Goal: Task Accomplishment & Management: Complete application form

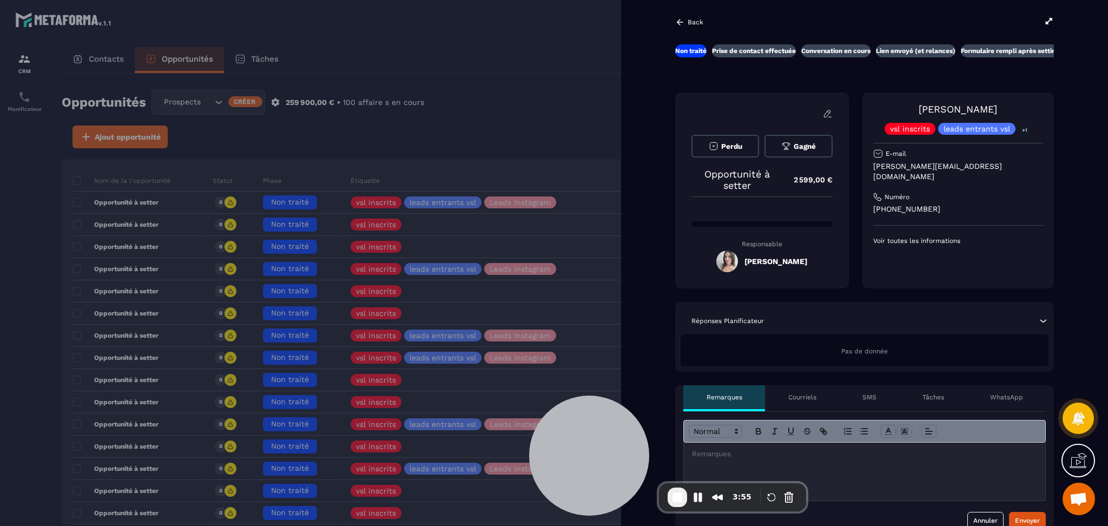
click at [1047, 18] on icon at bounding box center [1049, 21] width 10 height 10
click at [552, 53] on div at bounding box center [554, 263] width 1108 height 526
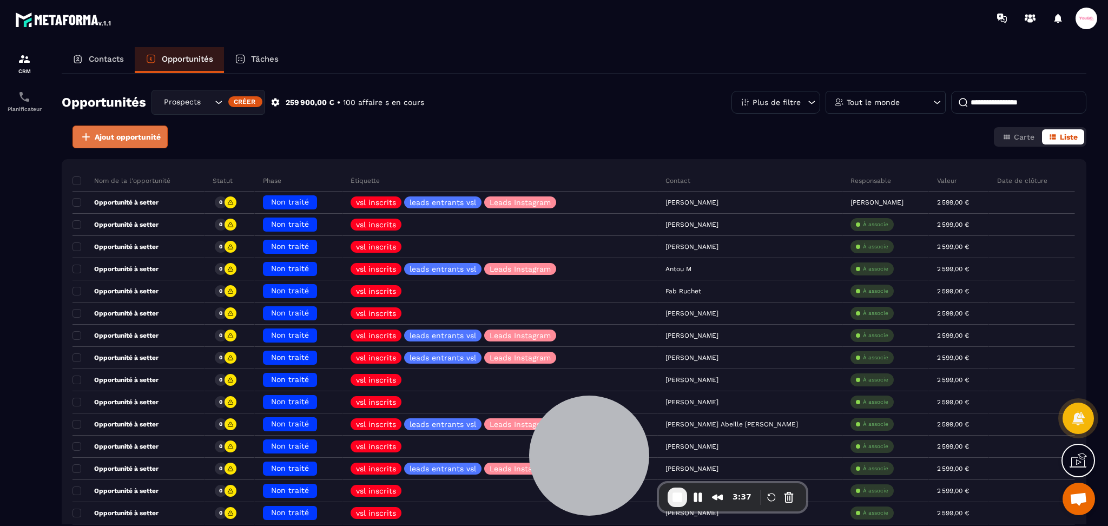
click at [107, 135] on span "Ajout opportunité" at bounding box center [128, 136] width 66 height 11
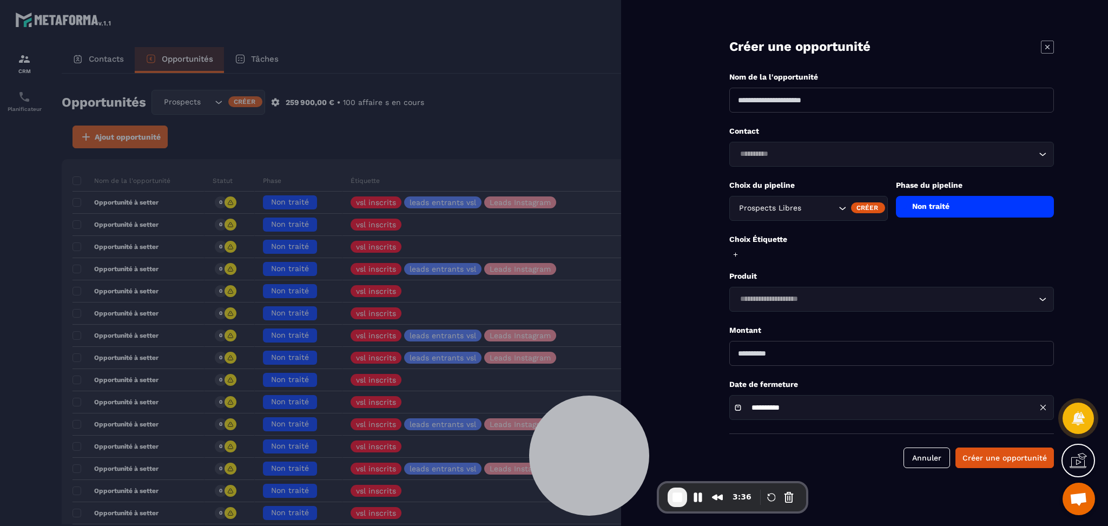
click at [778, 159] on input "Search for option" at bounding box center [886, 154] width 300 height 12
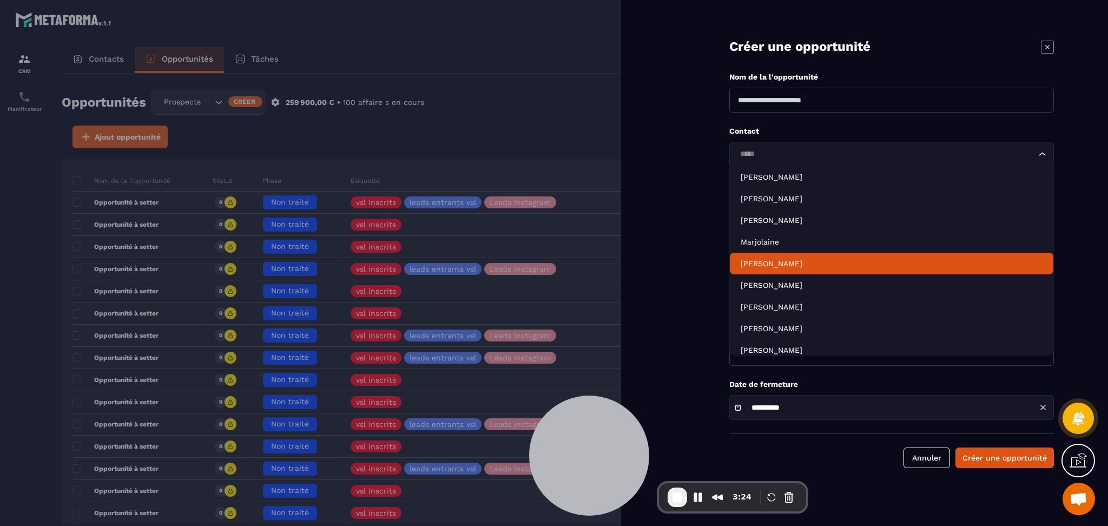
click at [795, 260] on p "[PERSON_NAME]" at bounding box center [891, 263] width 302 height 11
type input "*****"
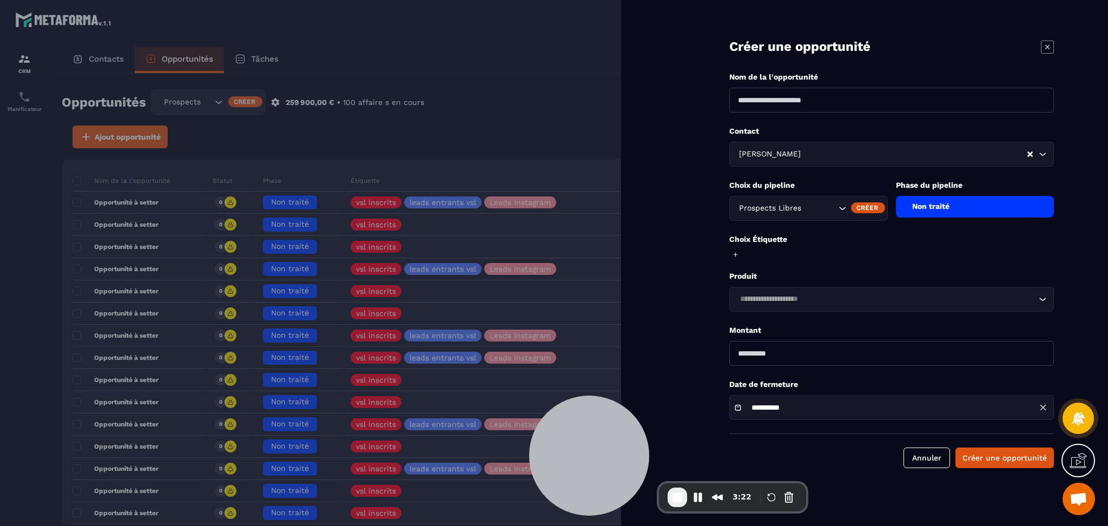
click at [806, 156] on input "Search for option" at bounding box center [914, 154] width 223 height 12
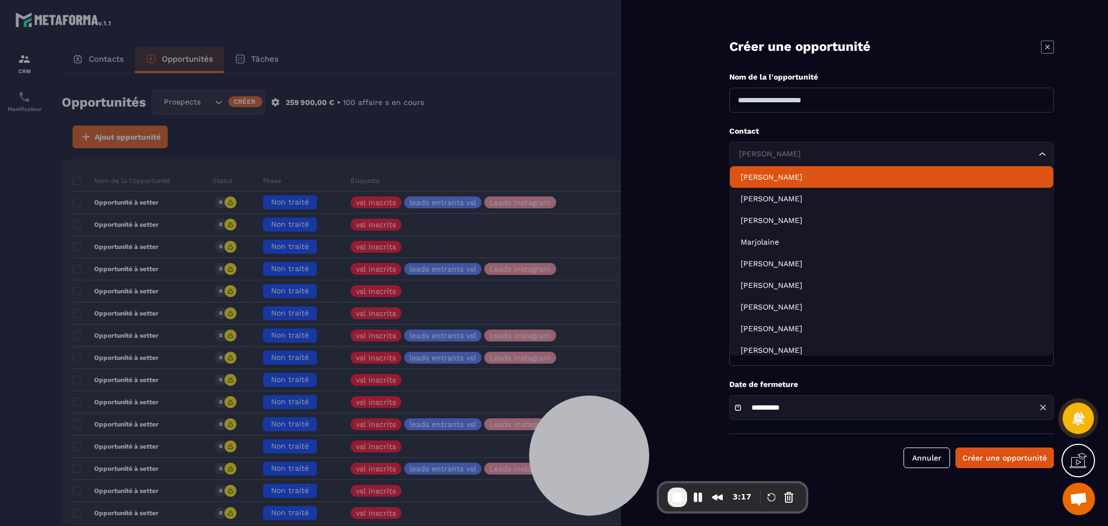
click at [799, 149] on input "Search for option" at bounding box center [886, 154] width 300 height 12
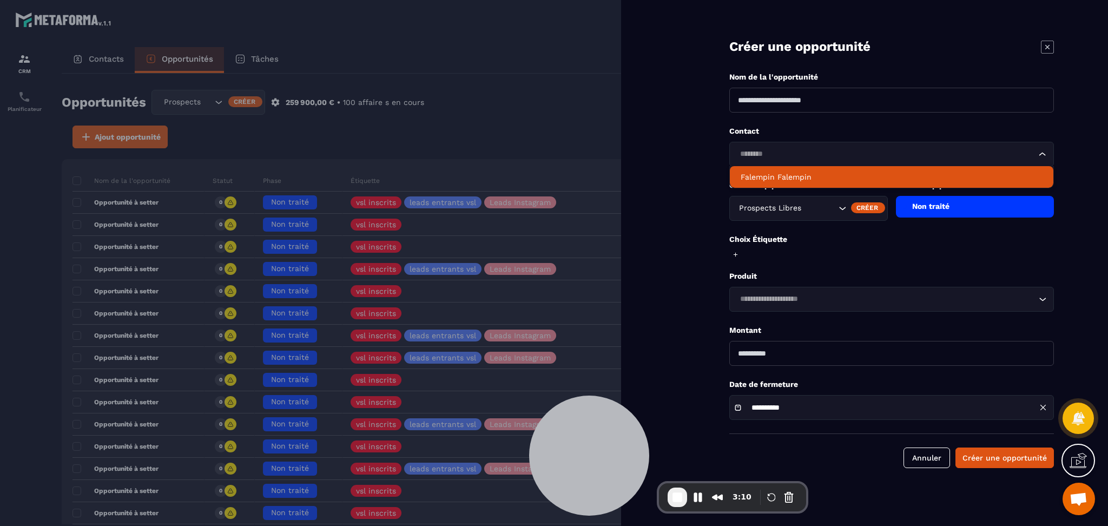
drag, startPoint x: 825, startPoint y: 176, endPoint x: 835, endPoint y: 180, distance: 9.8
click at [828, 176] on p "Falempin Falempin" at bounding box center [891, 176] width 302 height 11
type input "********"
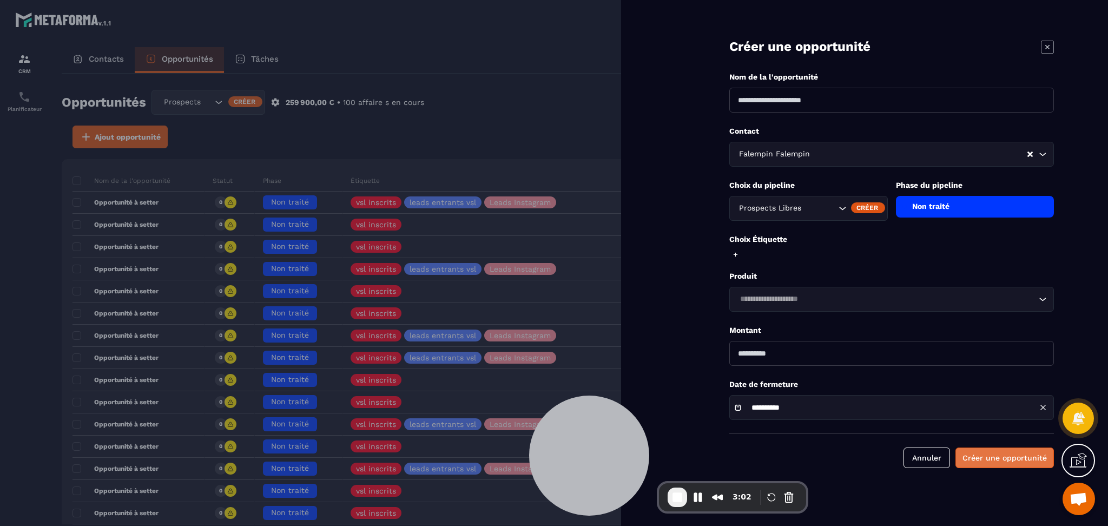
click at [988, 467] on button "Créer une opportunité" at bounding box center [1004, 457] width 98 height 21
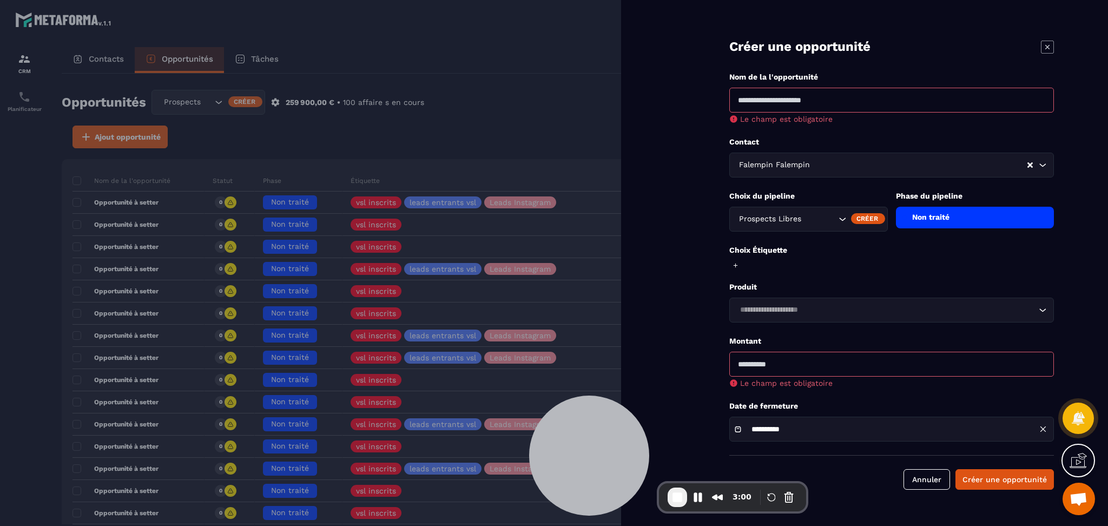
click at [770, 306] on input "Search for option" at bounding box center [886, 310] width 300 height 12
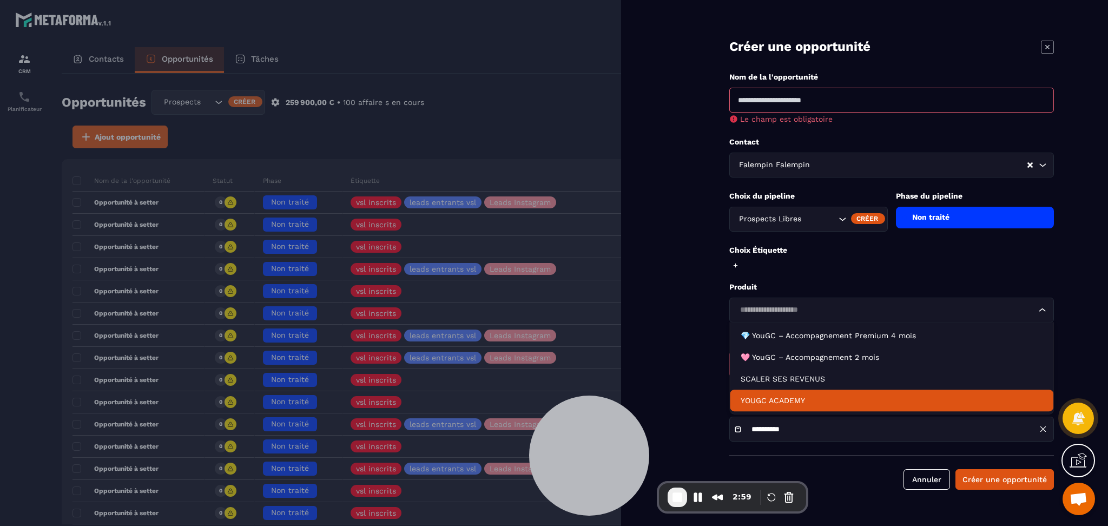
click at [786, 405] on p "YOUGC ACADEMY" at bounding box center [891, 400] width 302 height 11
type input "*******"
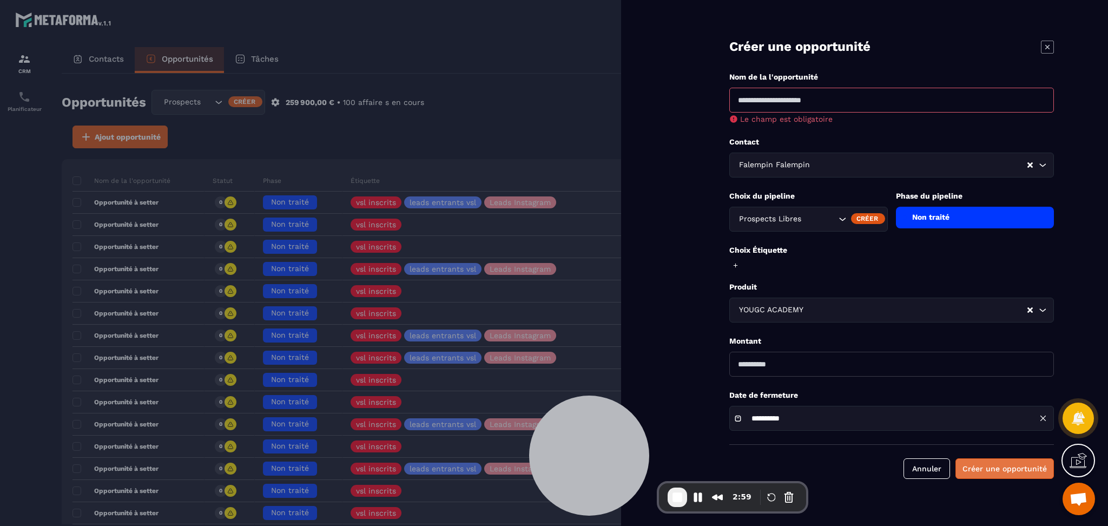
click at [1030, 475] on button "Créer une opportunité" at bounding box center [1004, 468] width 98 height 21
click at [854, 99] on input at bounding box center [891, 100] width 325 height 25
type input "****"
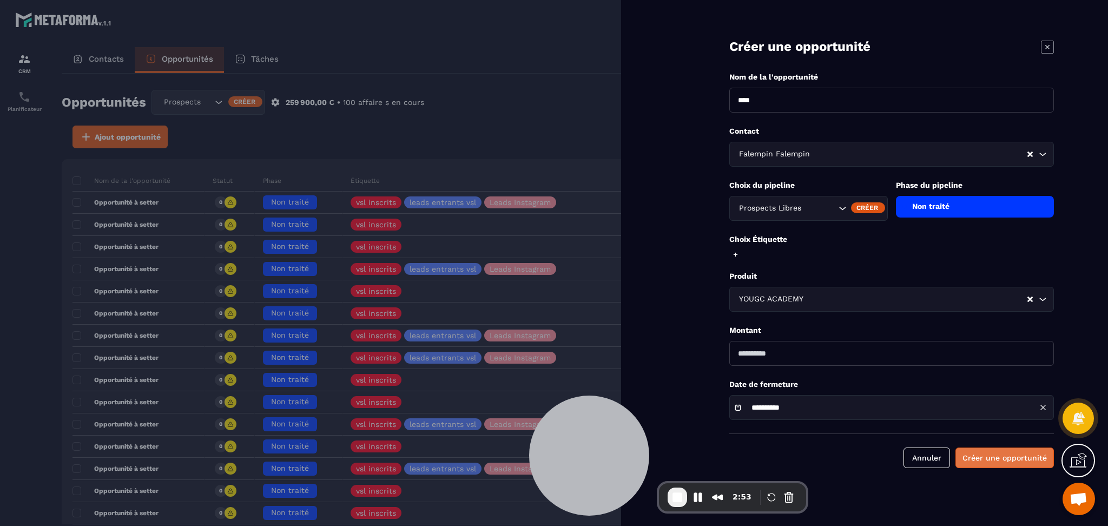
click at [1002, 460] on button "Créer une opportunité" at bounding box center [1004, 457] width 98 height 21
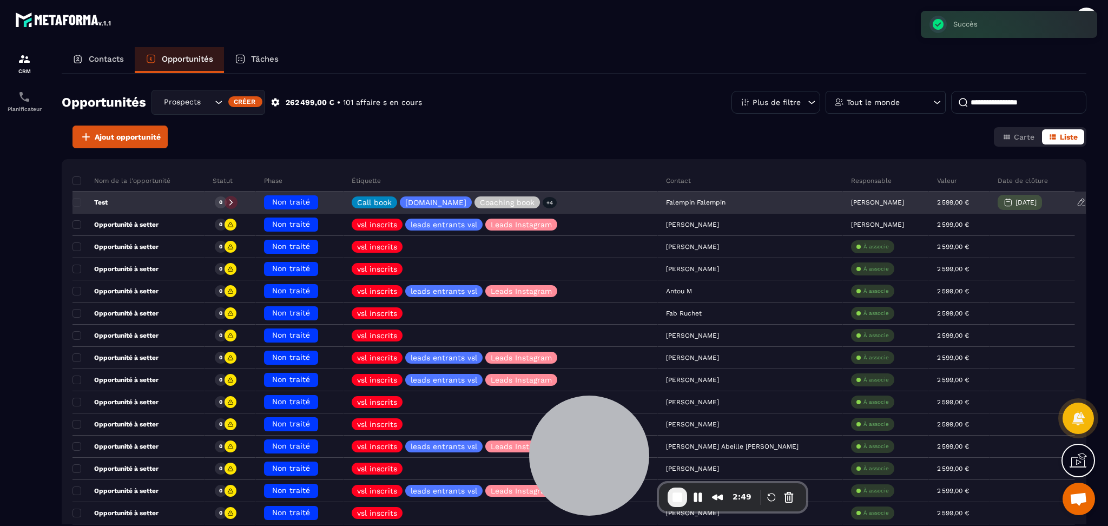
click at [851, 201] on p "[PERSON_NAME]" at bounding box center [877, 202] width 53 height 8
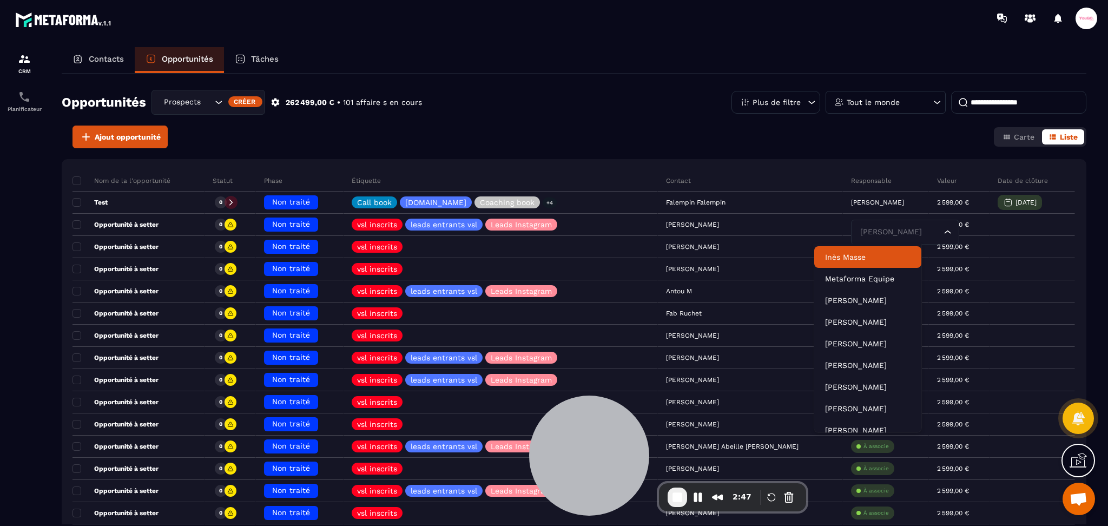
click at [831, 116] on div "Opportunités Prospects Libres Créer 262 499,00 € • 101 affaire s en cours Plus …" at bounding box center [574, 108] width 1024 height 36
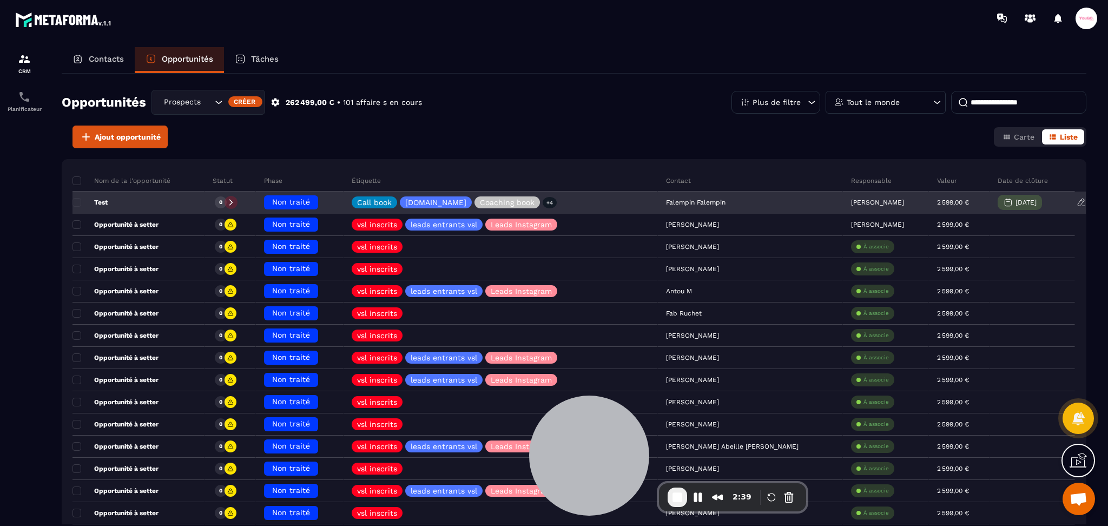
click at [127, 202] on div "Test" at bounding box center [138, 203] width 132 height 22
